Goal: Information Seeking & Learning: Understand process/instructions

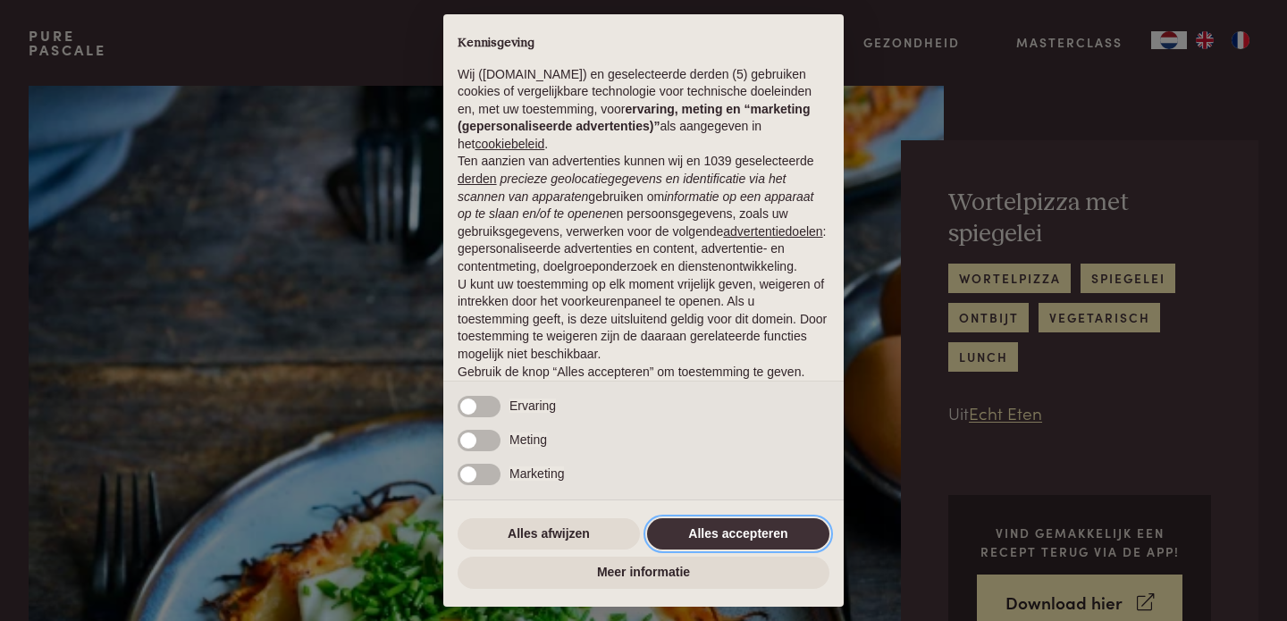
click at [772, 532] on button "Alles accepteren" at bounding box center [738, 535] width 182 height 32
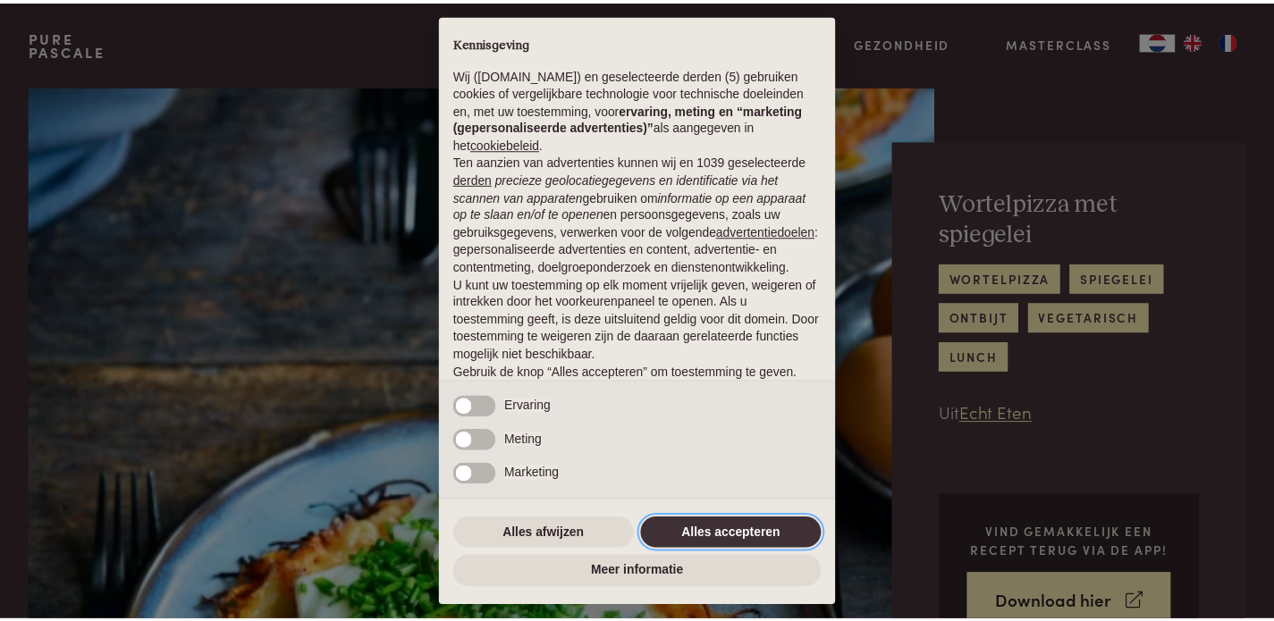
scroll to position [97, 0]
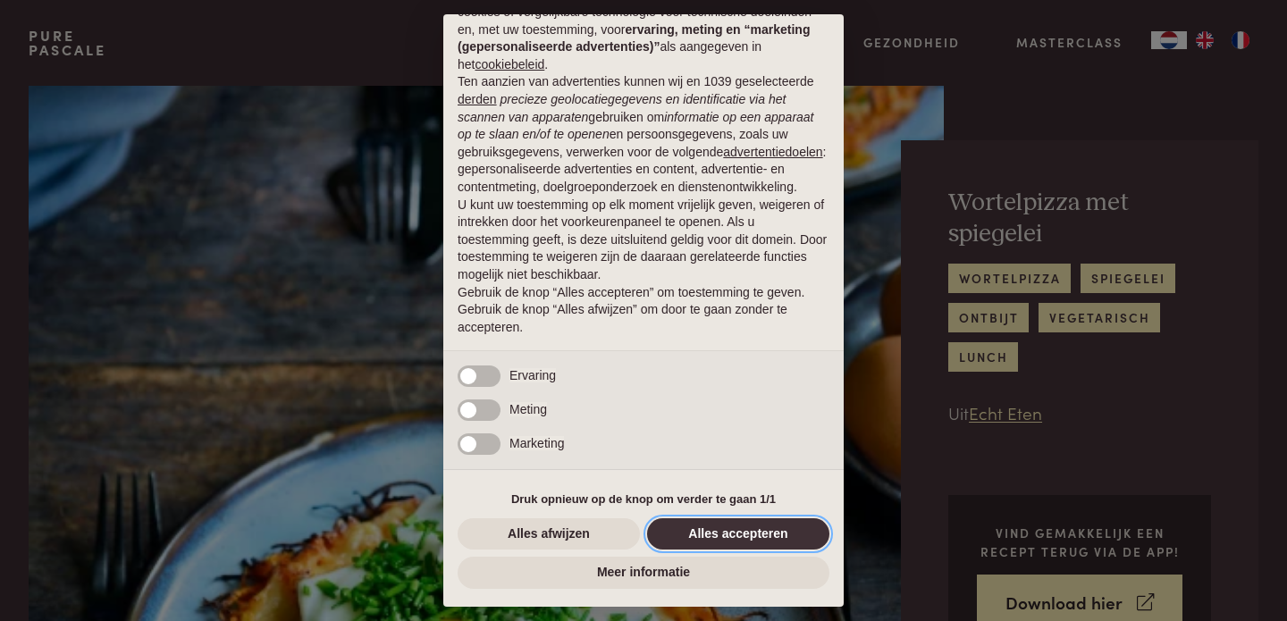
click at [765, 529] on button "Alles accepteren" at bounding box center [738, 535] width 182 height 32
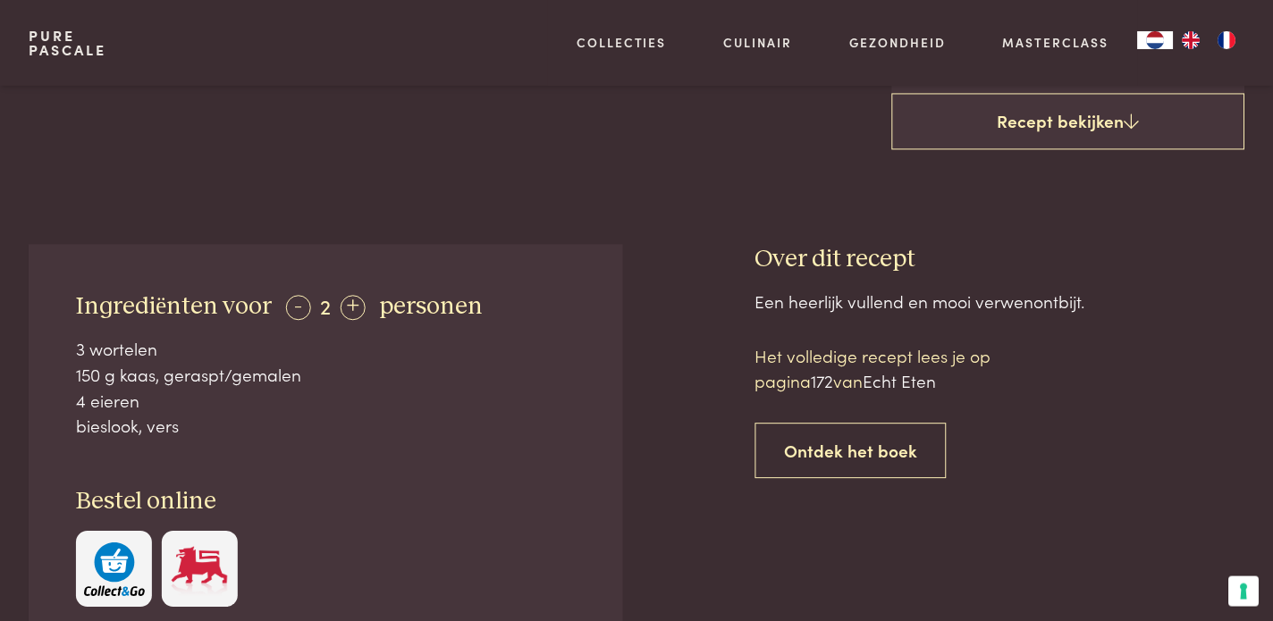
scroll to position [607, 0]
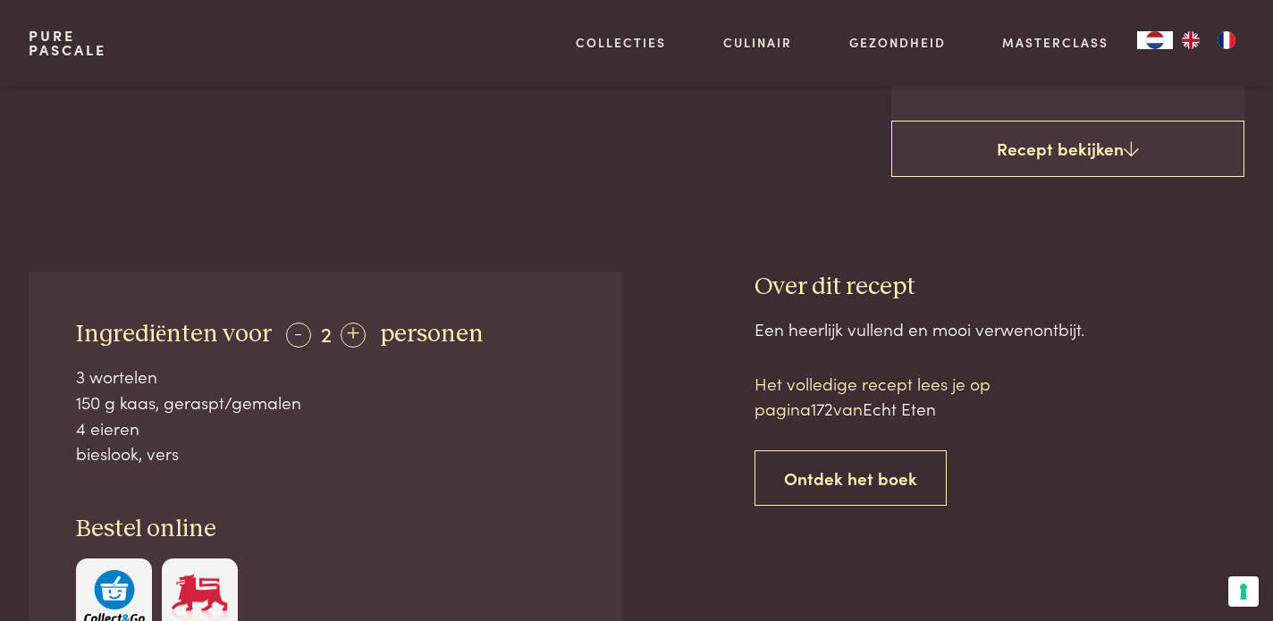
scroll to position [369, 0]
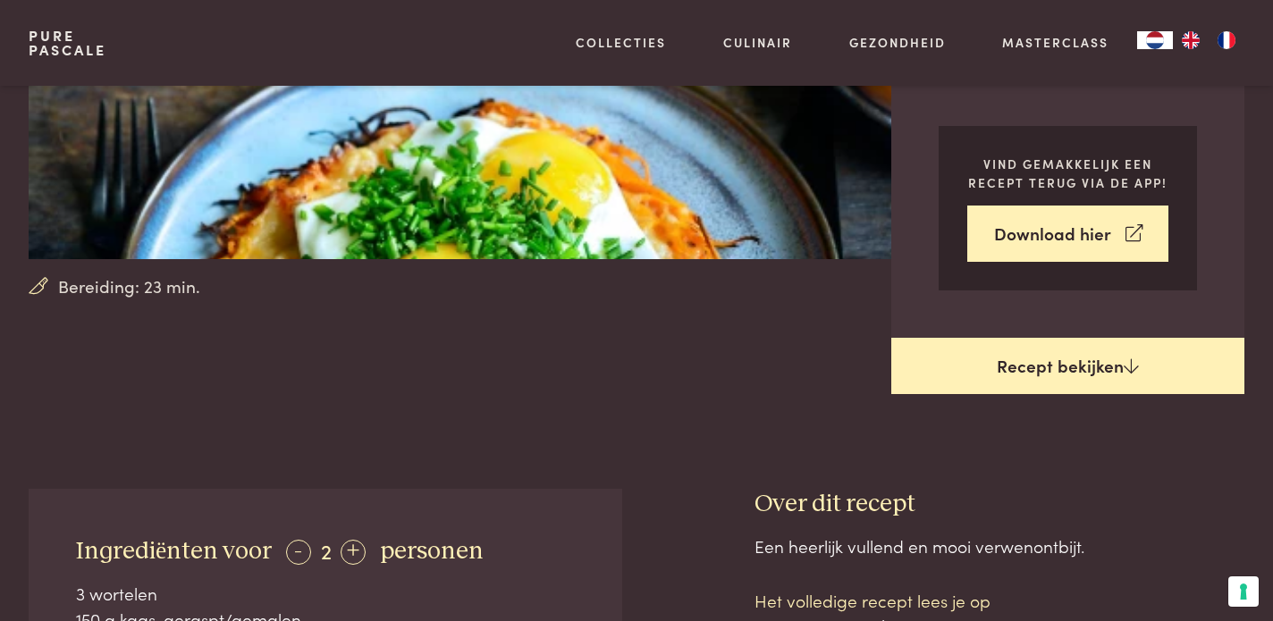
click at [1076, 370] on link "Recept bekijken" at bounding box center [1067, 366] width 353 height 57
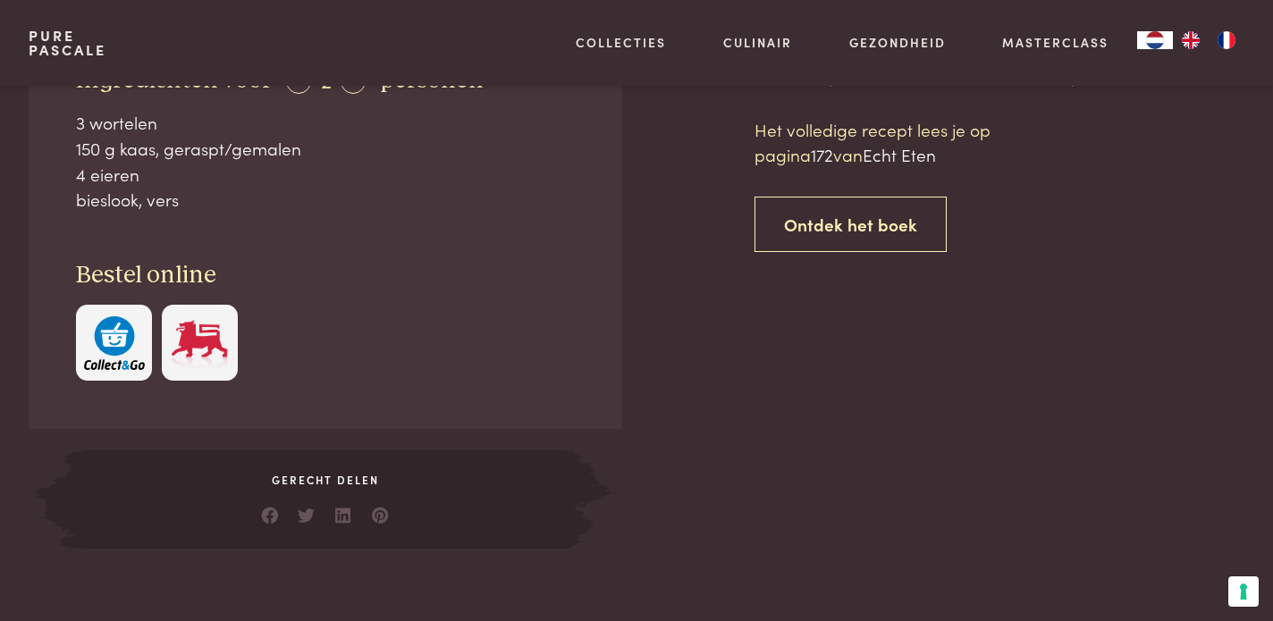
scroll to position [858, 0]
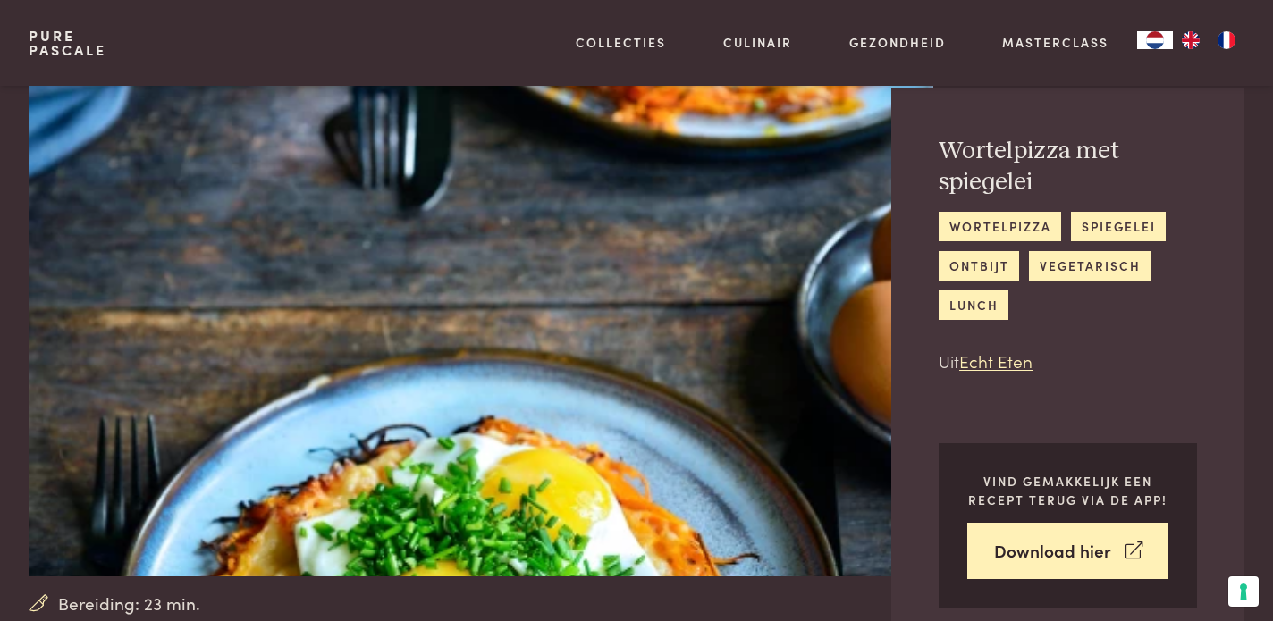
scroll to position [46, 0]
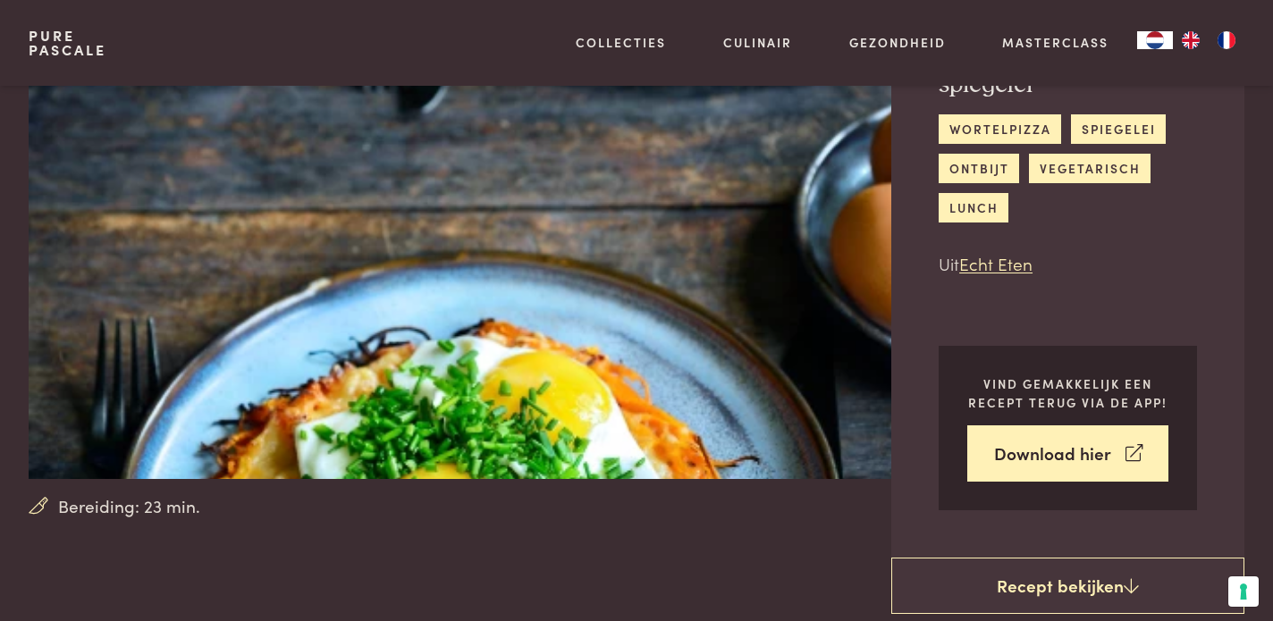
scroll to position [194, 0]
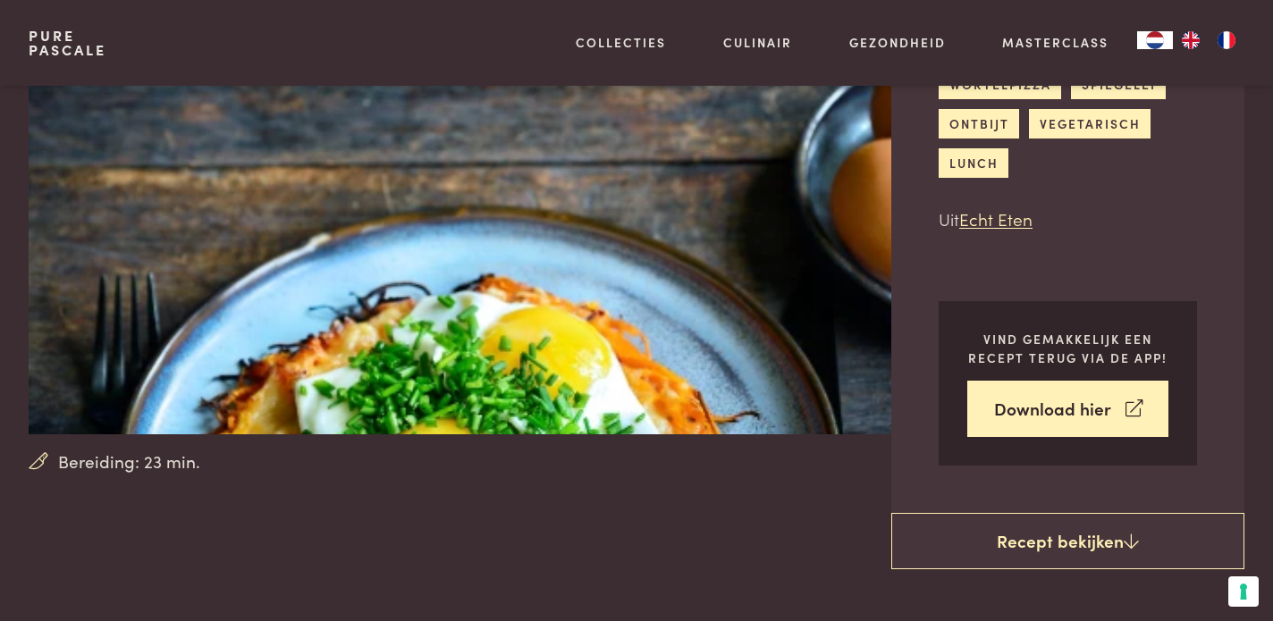
scroll to position [858, 0]
